Goal: Complete application form

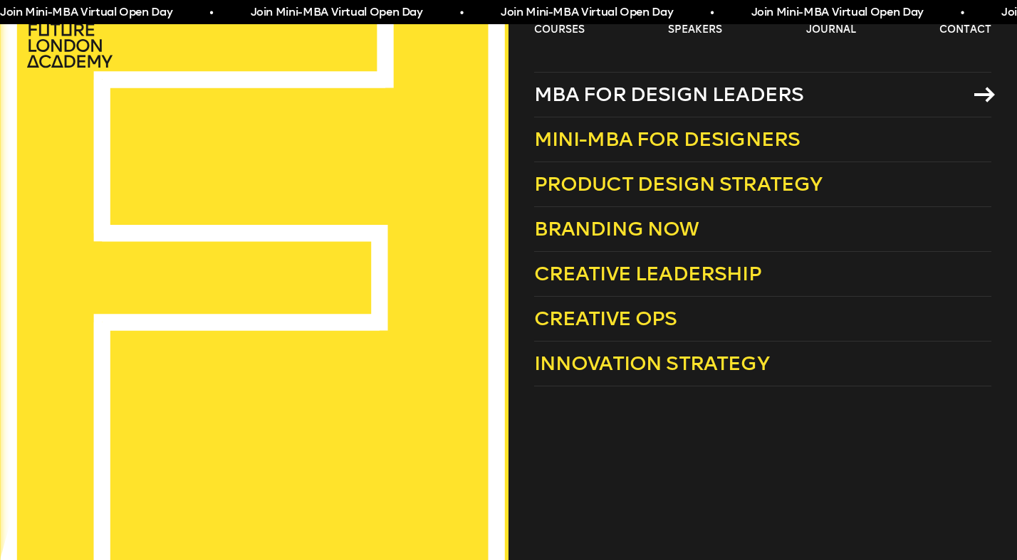
click at [609, 103] on span "MBA for Design Leaders" at bounding box center [669, 94] width 270 height 23
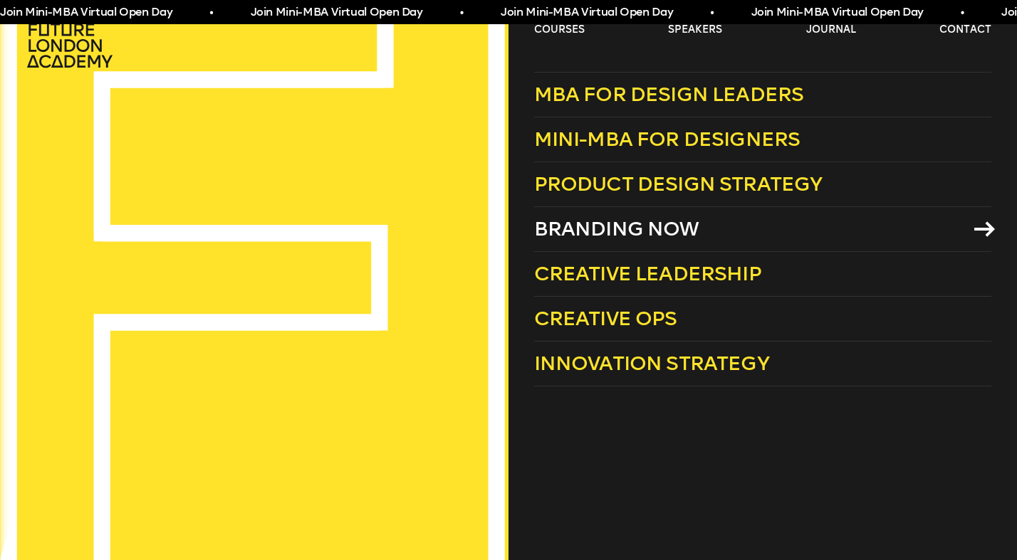
click at [634, 217] on span "Branding Now" at bounding box center [616, 228] width 165 height 23
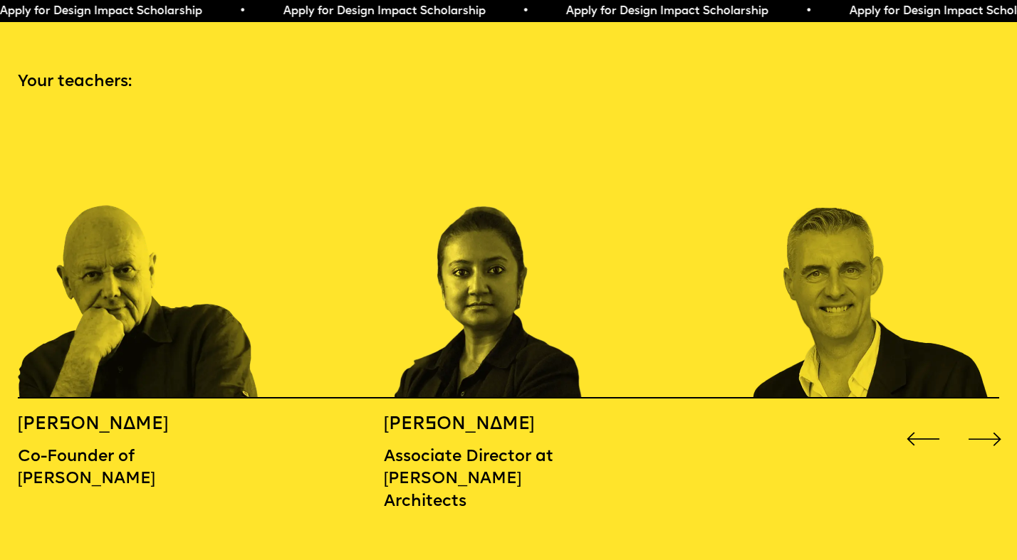
scroll to position [1491, 0]
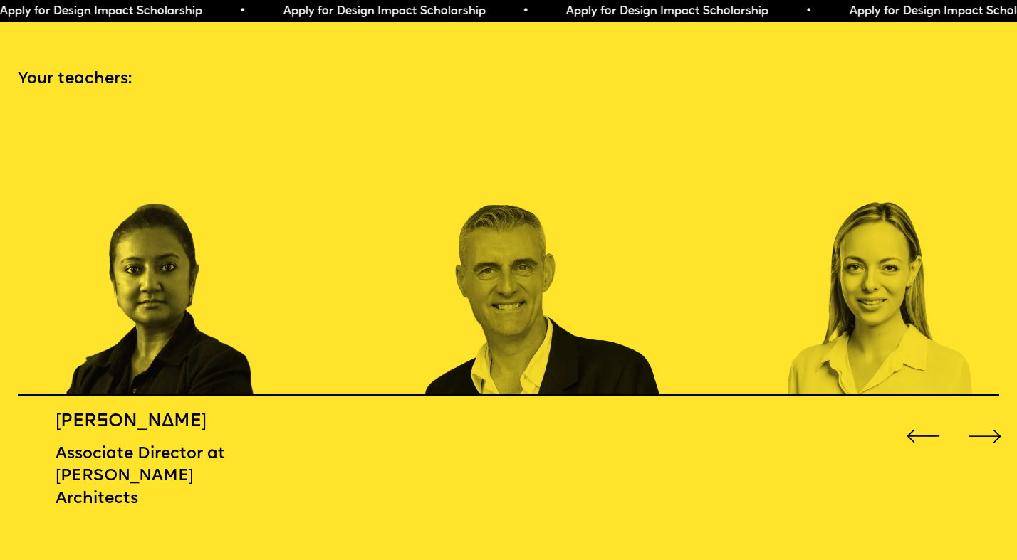
click at [246, 356] on img "2 / 16" at bounding box center [178, 253] width 244 height 285
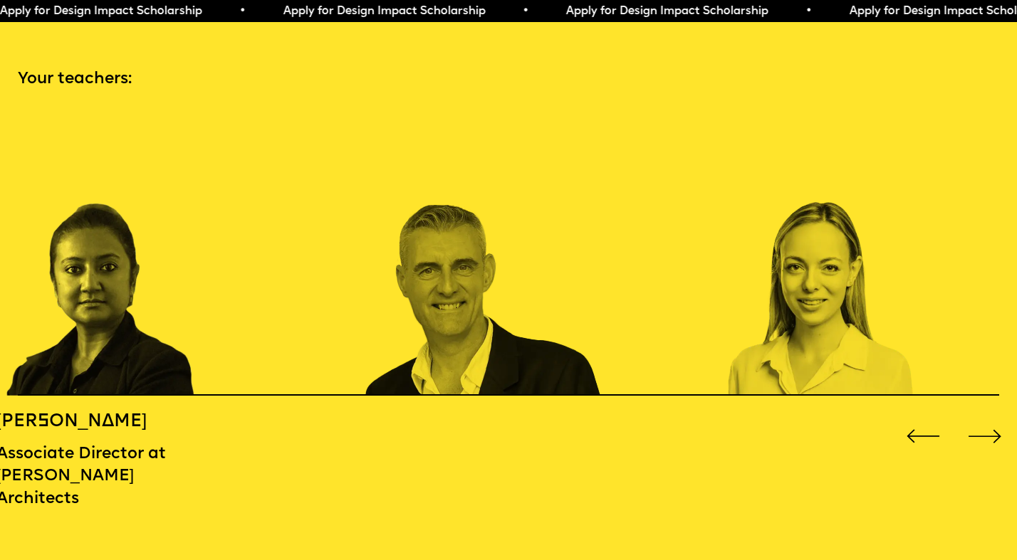
click at [362, 329] on img "3 / 16" at bounding box center [484, 253] width 244 height 285
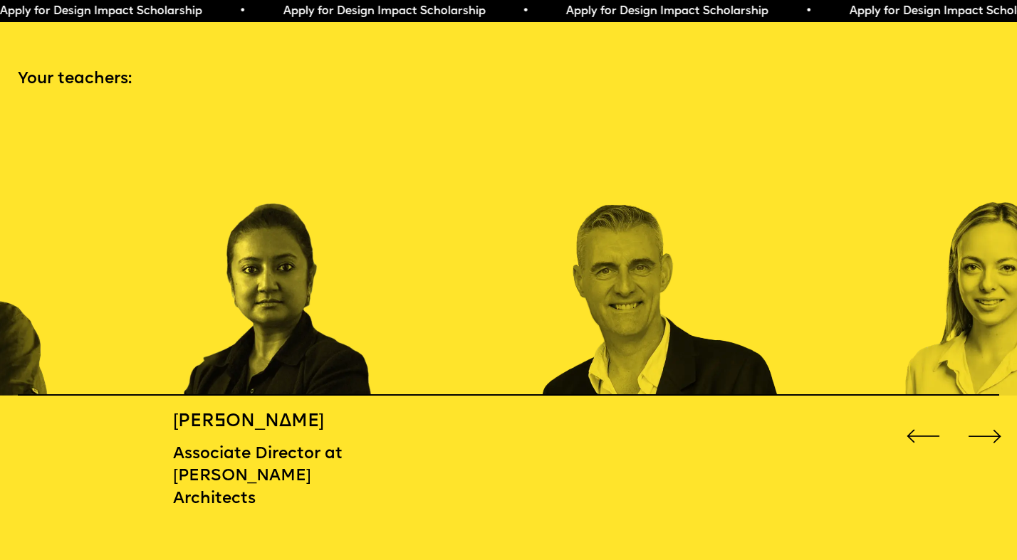
click at [636, 305] on img "3 / 16" at bounding box center [661, 253] width 244 height 285
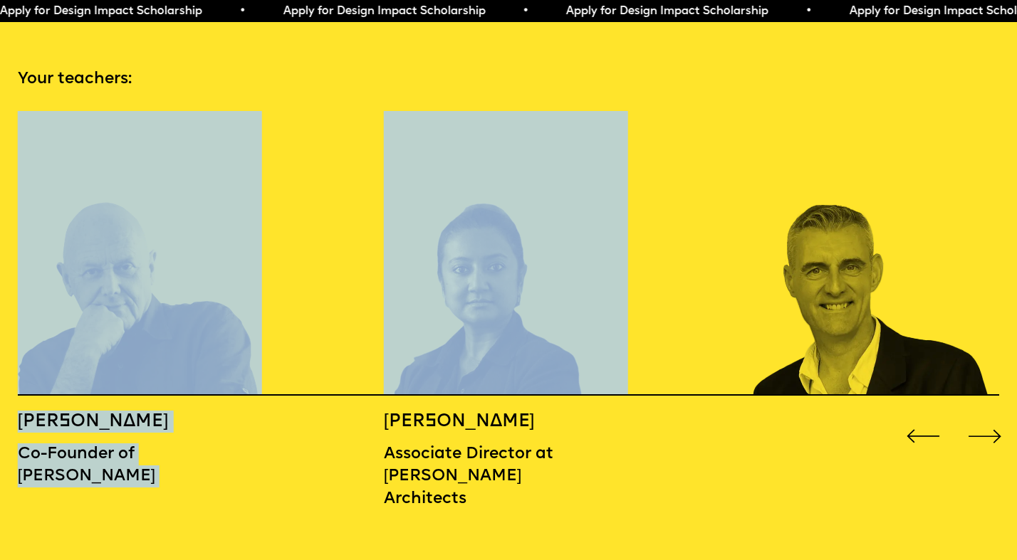
drag, startPoint x: 359, startPoint y: 296, endPoint x: 626, endPoint y: 302, distance: 267.1
click at [592, 299] on div "MICHAEL WOLFF Co-Founder of Wolff Olins BIDISHA SINHA Associate Director at Zah…" at bounding box center [508, 314] width 1017 height 407
click at [504, 340] on img "2 / 16" at bounding box center [506, 253] width 244 height 285
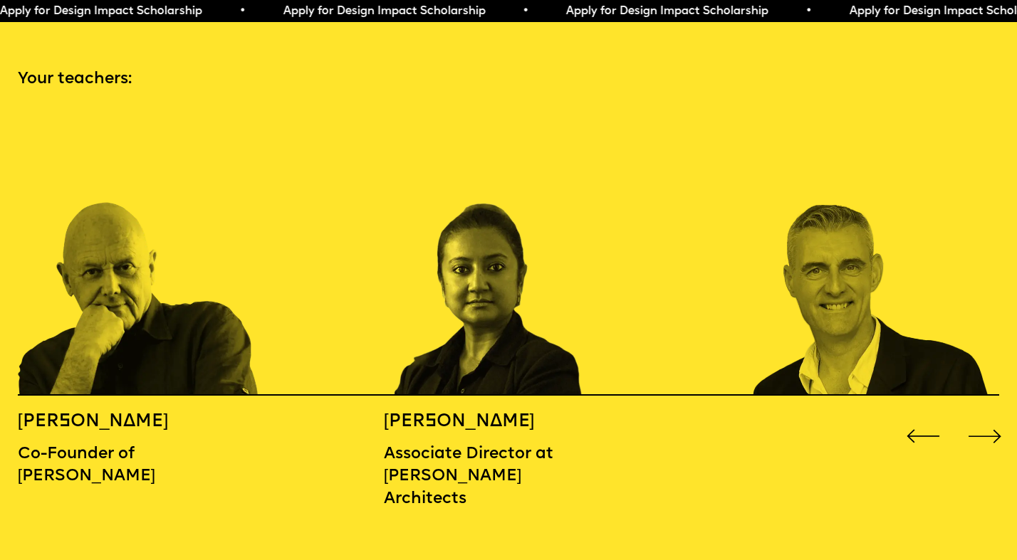
click at [587, 422] on div "MICHAEL WOLFF Co-Founder of Wolff Olins BIDISHA SINHA Associate Director at Zah…" at bounding box center [508, 314] width 1017 height 407
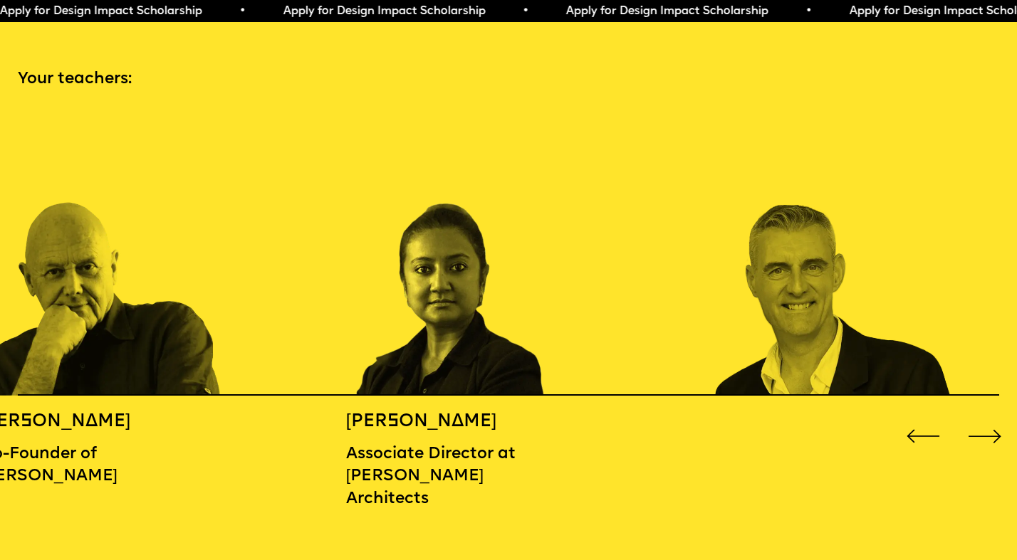
click at [346, 323] on img "2 / 16" at bounding box center [468, 253] width 244 height 285
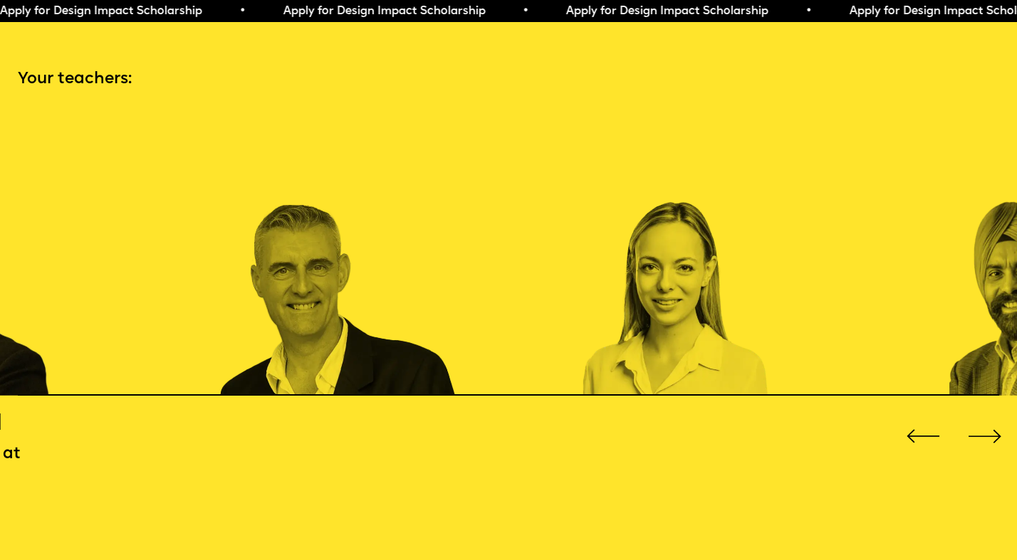
click at [348, 317] on img "3 / 16" at bounding box center [339, 253] width 244 height 285
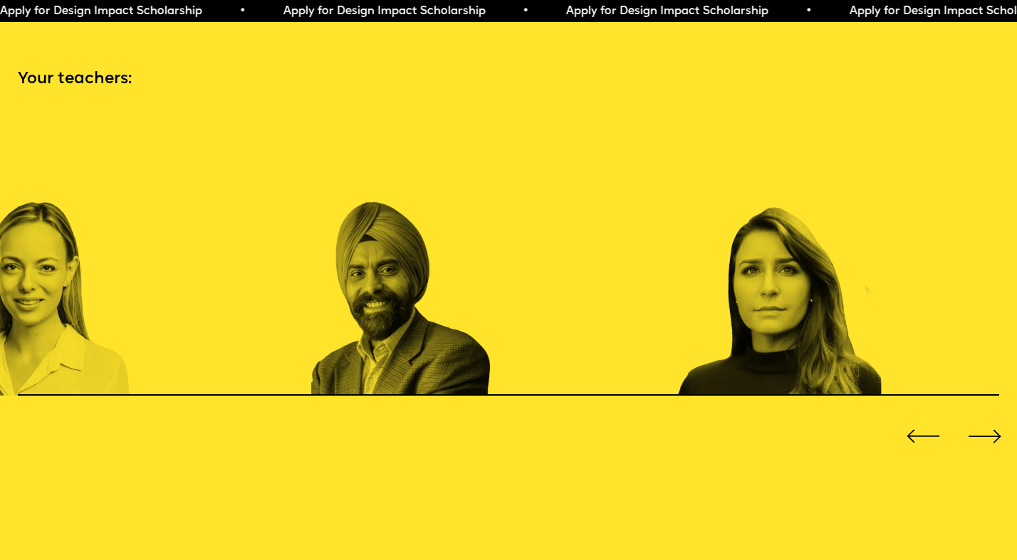
click at [316, 266] on img "5 / 16" at bounding box center [433, 253] width 244 height 285
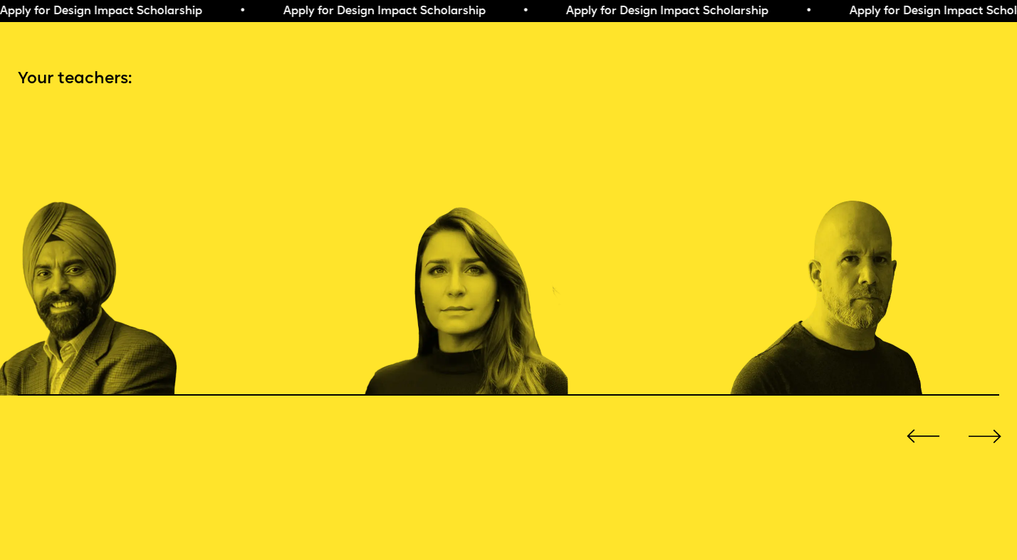
click at [379, 254] on img "6 / 16" at bounding box center [486, 253] width 244 height 285
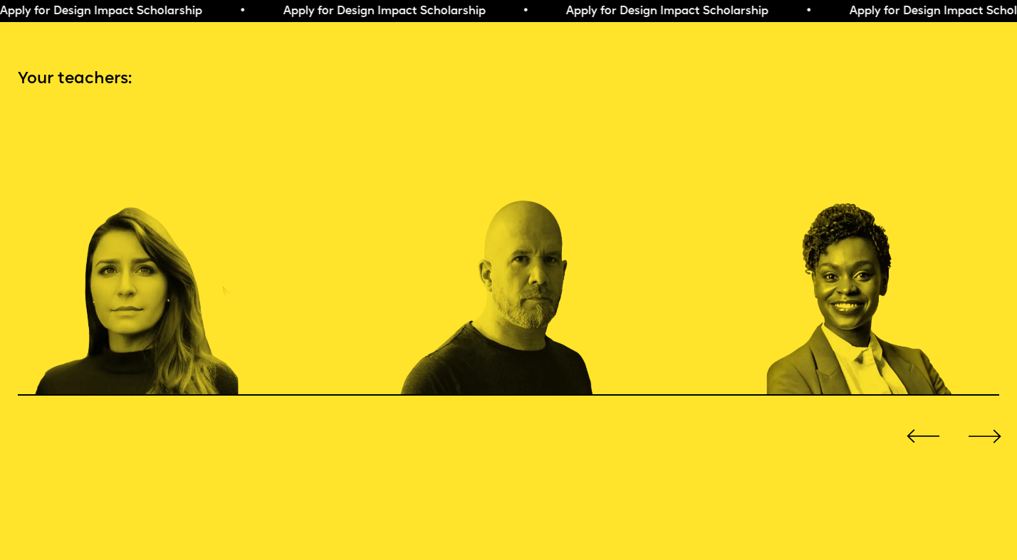
click at [525, 256] on img "7 / 16" at bounding box center [522, 253] width 244 height 285
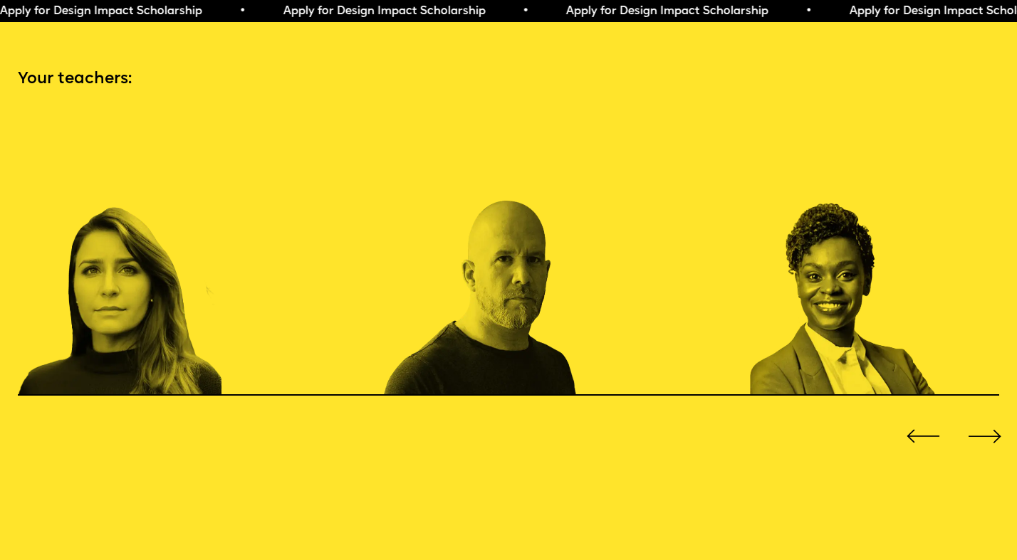
click at [511, 257] on img "7 / 16" at bounding box center [506, 253] width 244 height 285
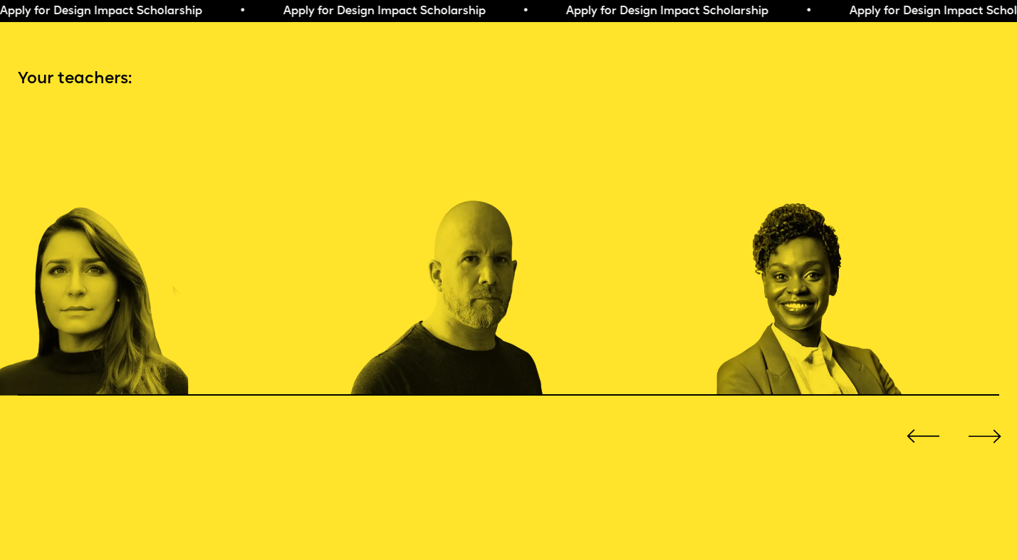
click at [716, 256] on img "8 / 16" at bounding box center [838, 253] width 244 height 285
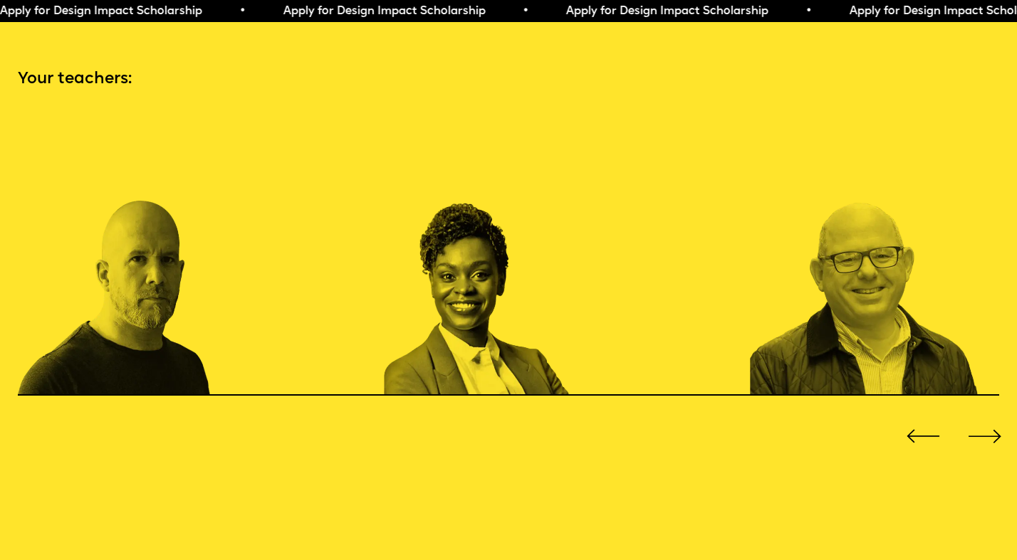
click at [788, 313] on img "9 / 16" at bounding box center [872, 253] width 244 height 285
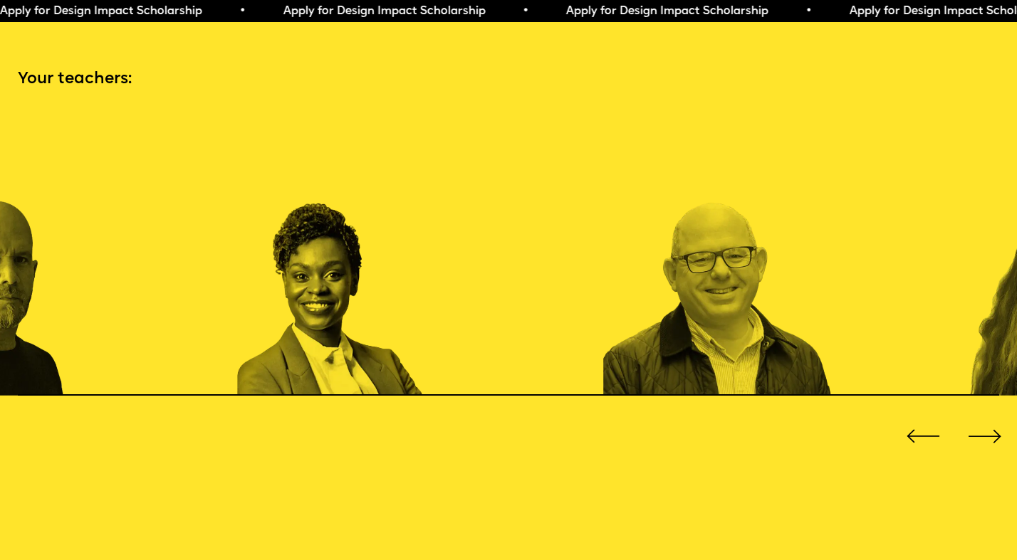
click at [603, 280] on img "9 / 16" at bounding box center [725, 253] width 244 height 285
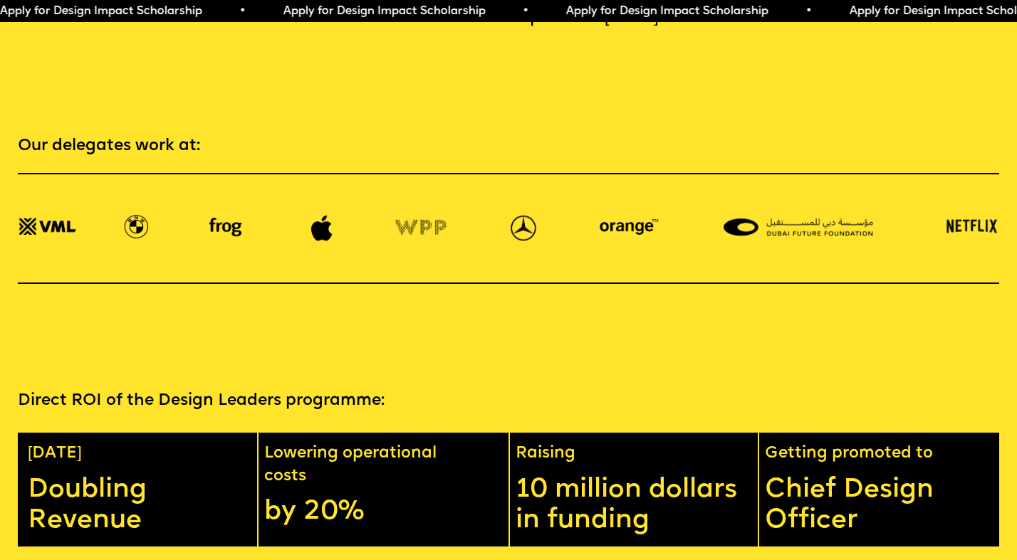
scroll to position [2308, 0]
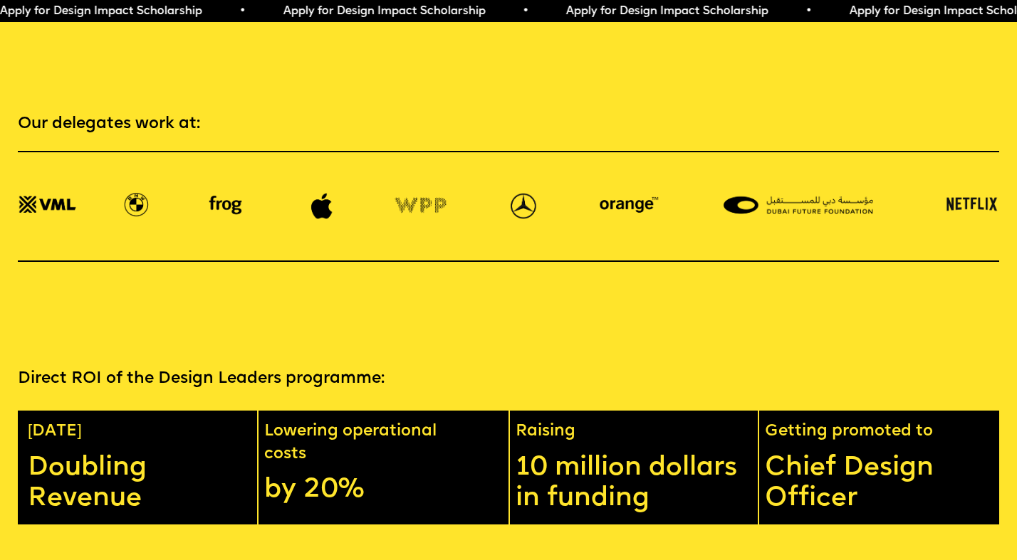
click at [620, 193] on img at bounding box center [628, 207] width 73 height 28
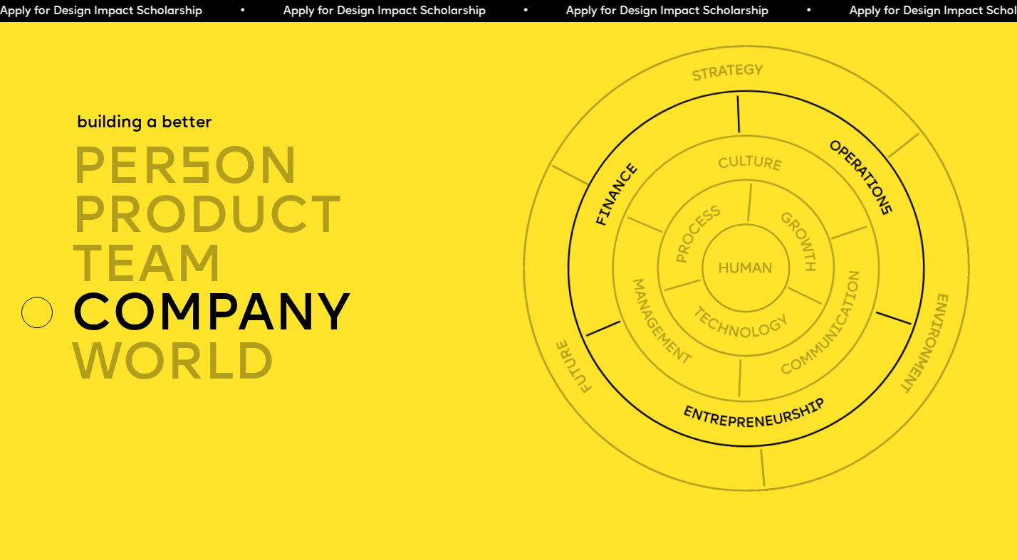
scroll to position [3604, 0]
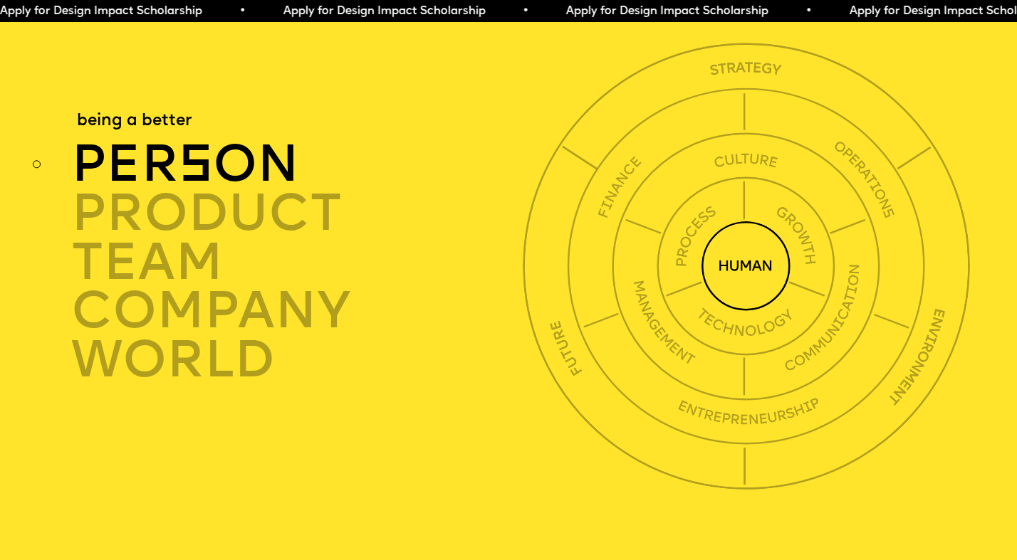
click at [739, 238] on img at bounding box center [746, 266] width 90 height 90
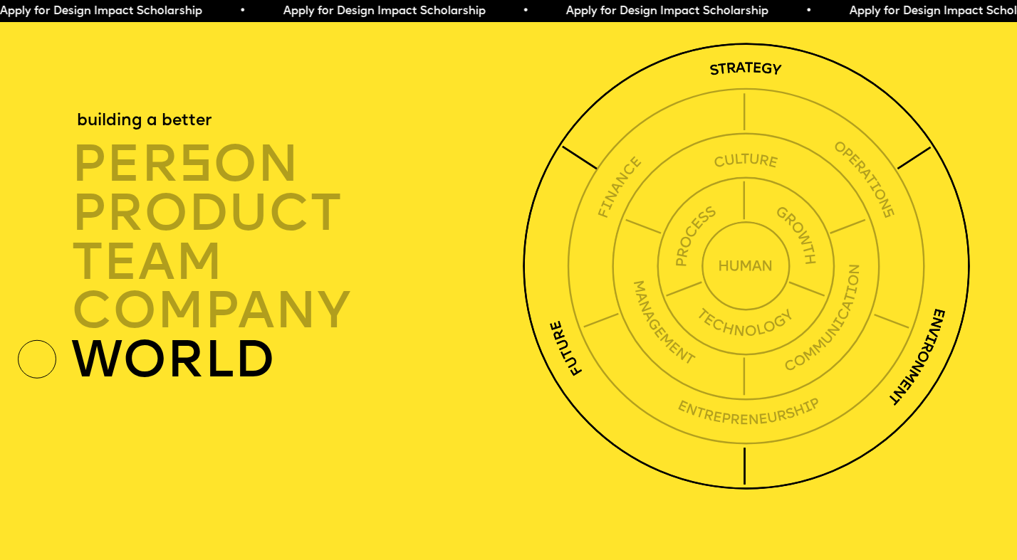
click at [207, 336] on div "world" at bounding box center [300, 360] width 458 height 49
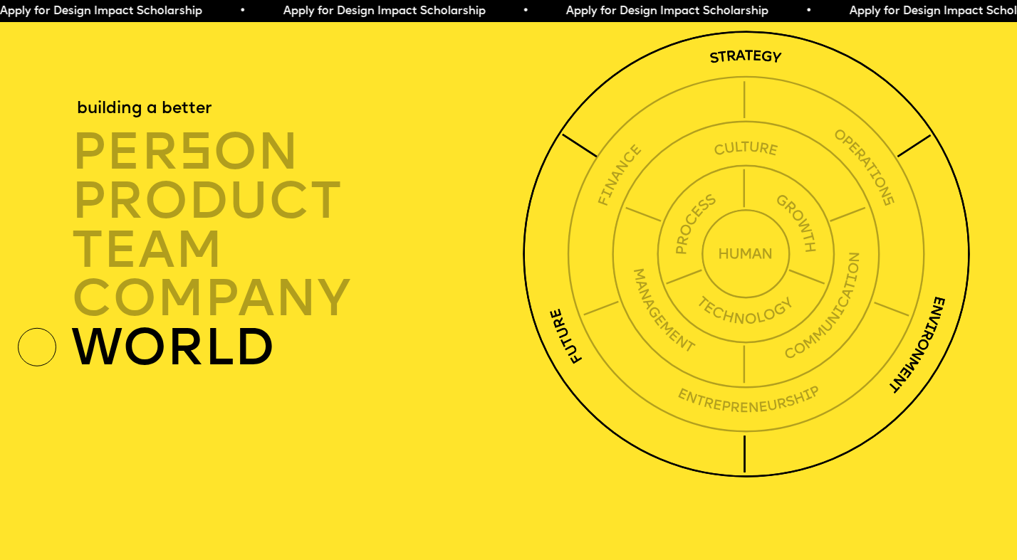
scroll to position [3617, 0]
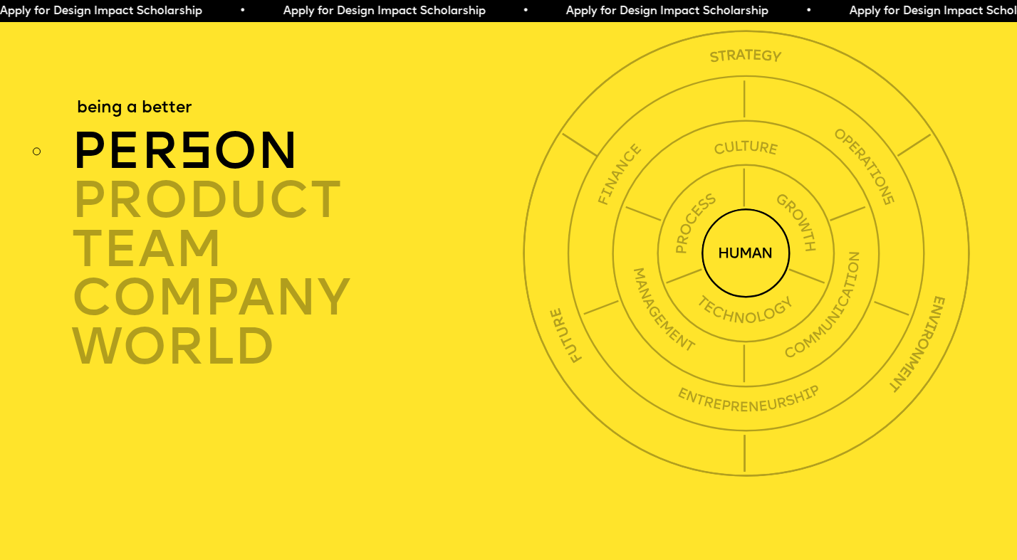
click at [212, 129] on span "s" at bounding box center [196, 155] width 34 height 52
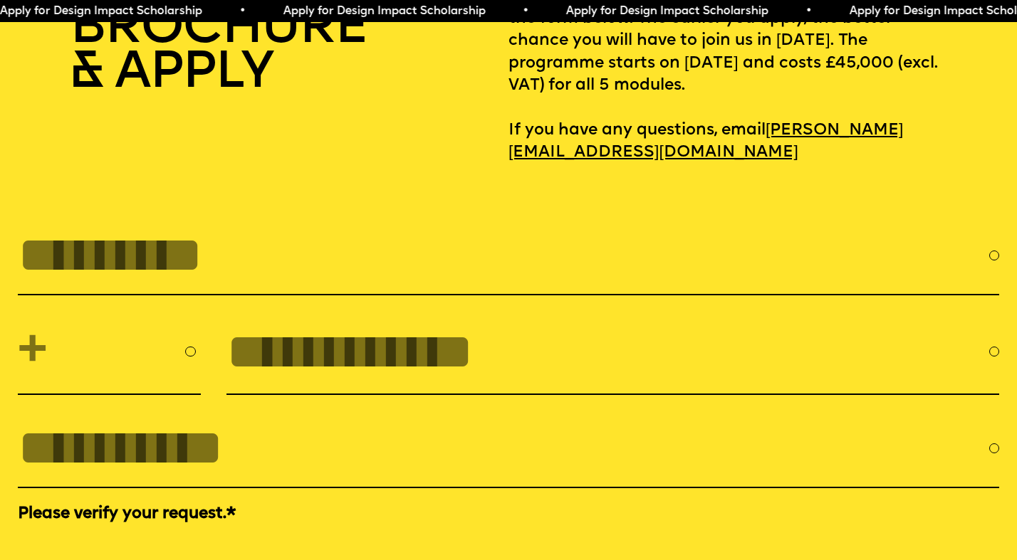
scroll to position [4557, 0]
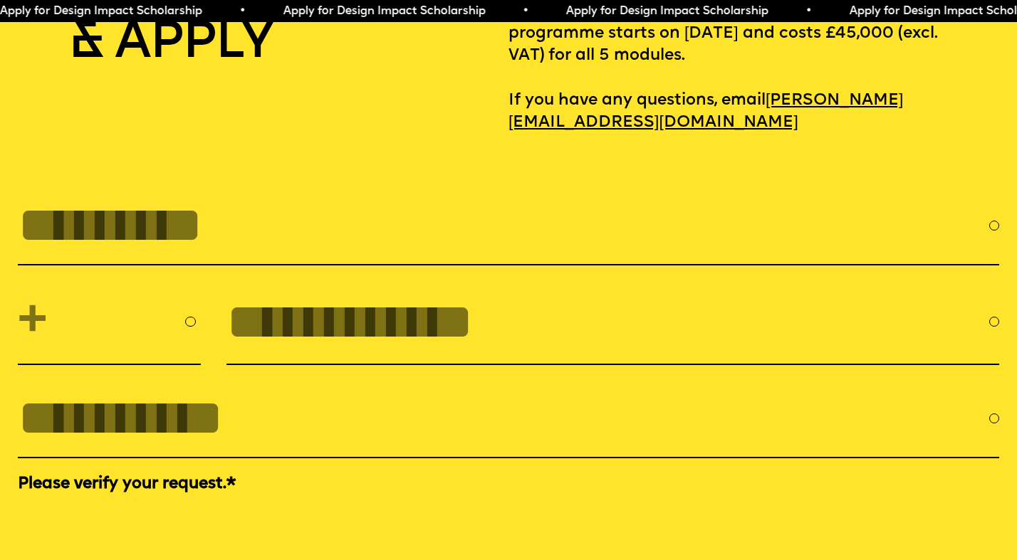
click at [132, 215] on input "FULL NAME" at bounding box center [503, 225] width 971 height 56
click at [98, 293] on select "**********" at bounding box center [109, 322] width 183 height 63
click at [301, 308] on input "tel" at bounding box center [607, 322] width 763 height 56
click at [241, 391] on input "EMAIL *" at bounding box center [503, 418] width 971 height 56
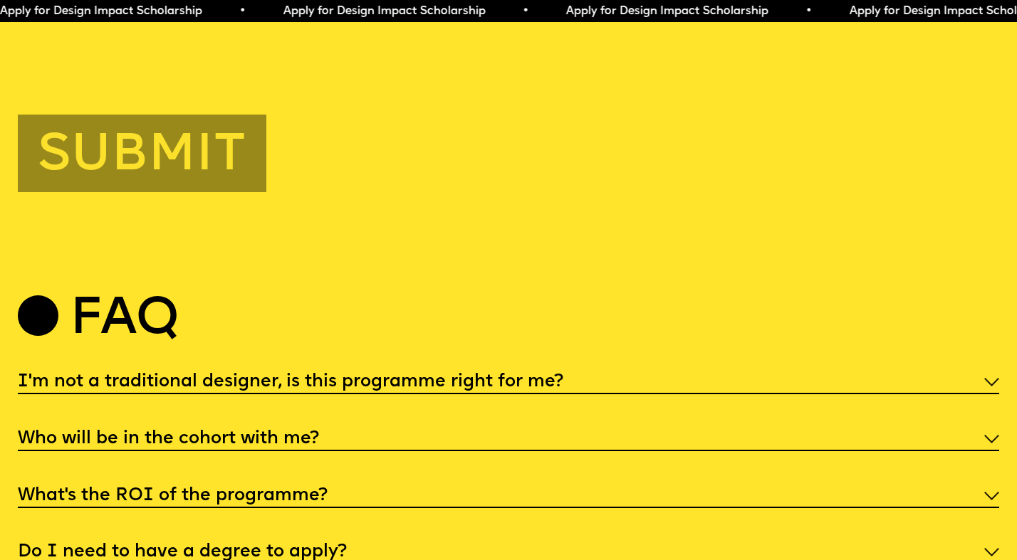
click at [204, 160] on button "Submit" at bounding box center [142, 154] width 249 height 78
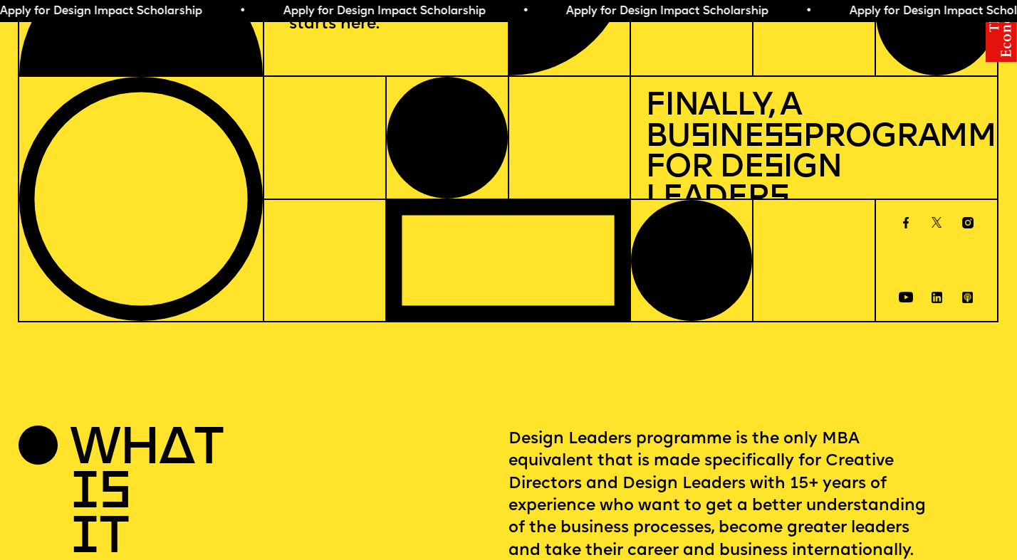
scroll to position [0, 0]
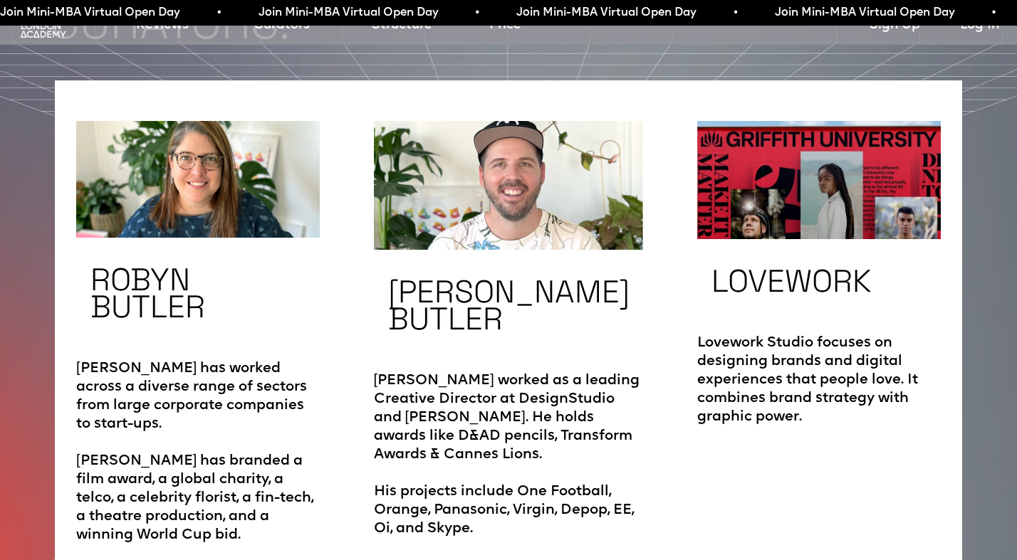
scroll to position [2501, 0]
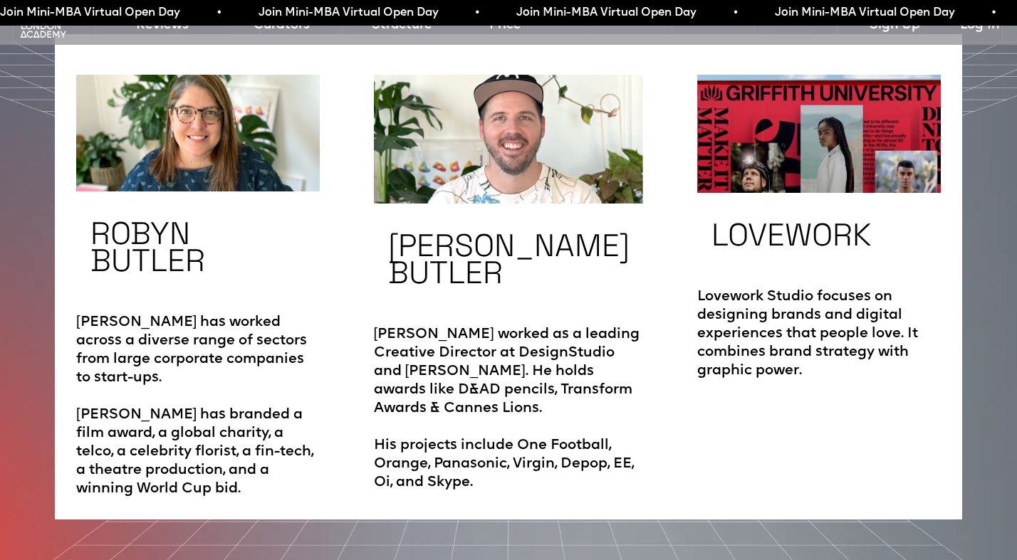
click at [522, 132] on img at bounding box center [509, 139] width 270 height 129
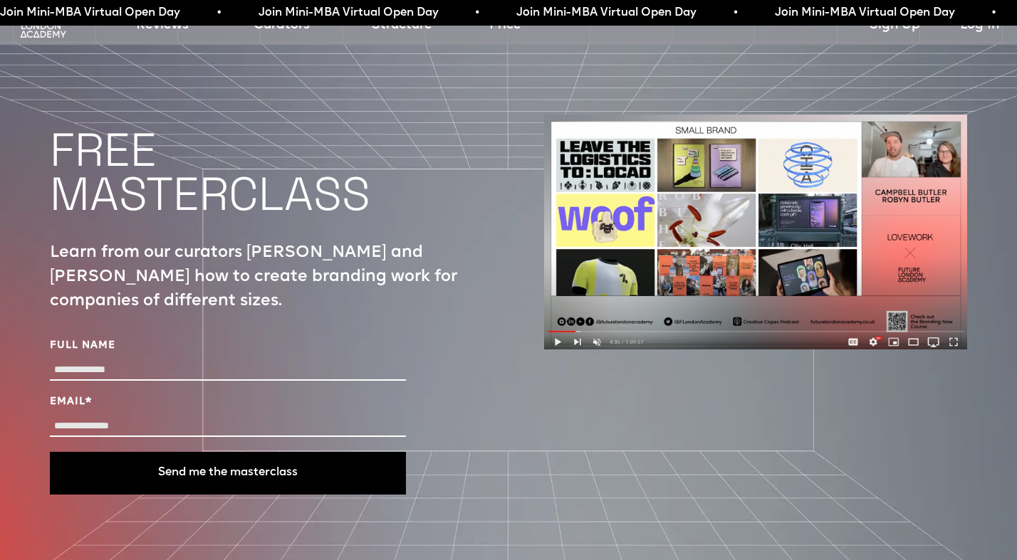
scroll to position [4990, 0]
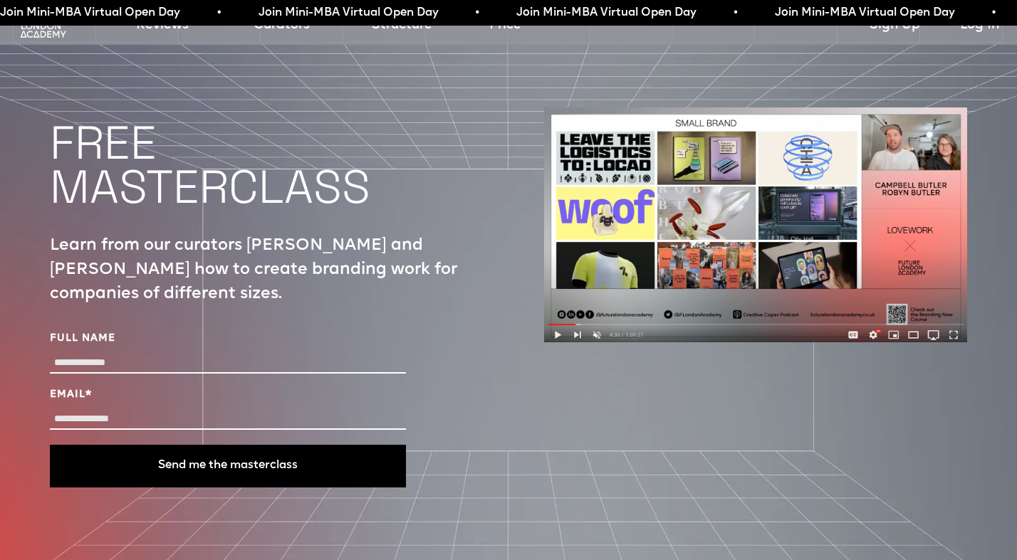
click at [450, 266] on p "Learn from our curators [PERSON_NAME] and [PERSON_NAME] how to create branding …" at bounding box center [261, 270] width 423 height 73
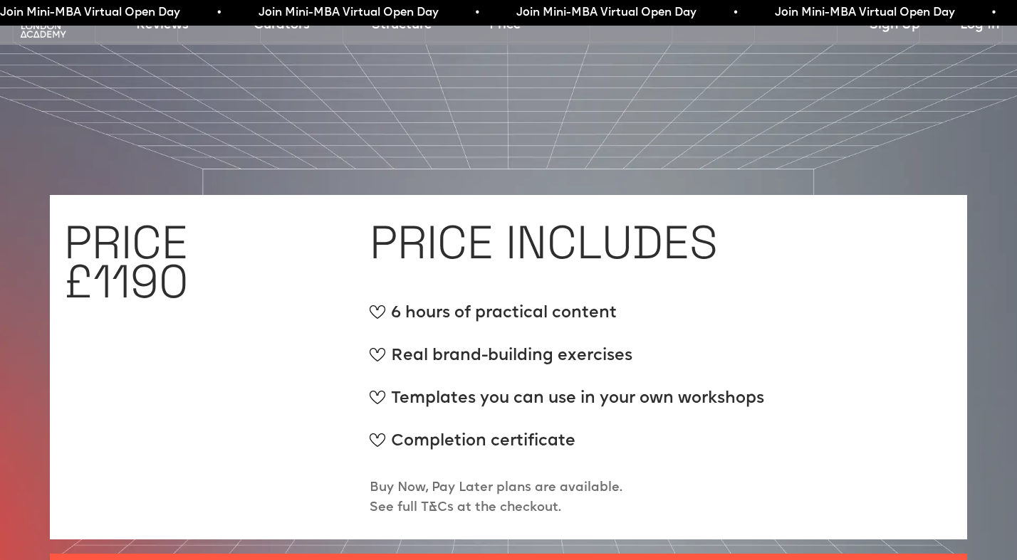
scroll to position [5487, 0]
